Goal: Book appointment/travel/reservation

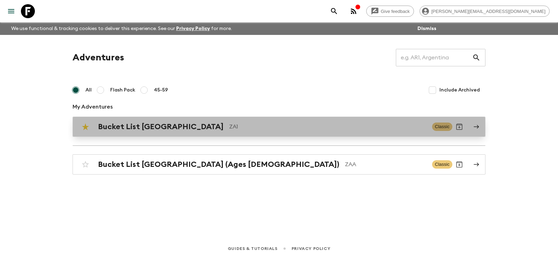
click at [136, 129] on h2 "Bucket List [GEOGRAPHIC_DATA]" at bounding box center [161, 126] width 126 height 9
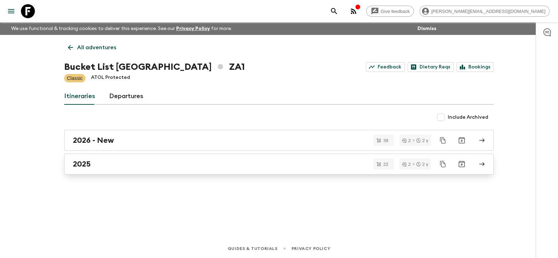
click at [79, 159] on h2 "2025" at bounding box center [82, 163] width 18 height 9
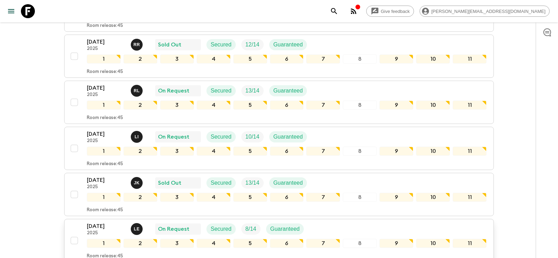
scroll to position [266, 0]
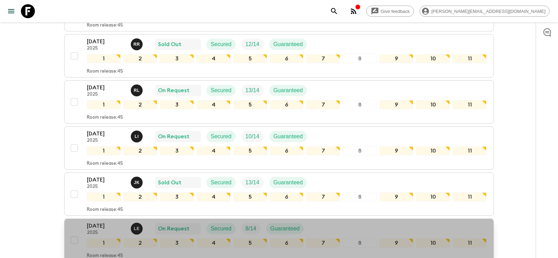
click at [99, 221] on p "[DATE]" at bounding box center [106, 225] width 38 height 8
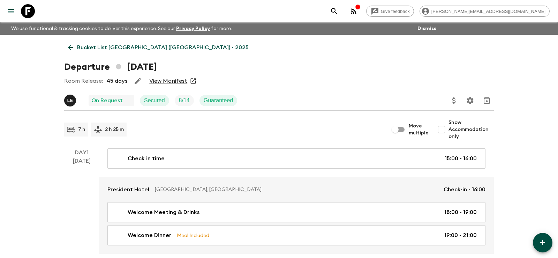
click at [173, 83] on link "View Manifest" at bounding box center [168, 80] width 38 height 7
